Goal: Information Seeking & Learning: Learn about a topic

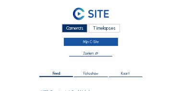
click at [91, 43] on link "Mijn C-Site" at bounding box center [91, 42] width 55 height 8
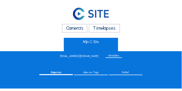
click at [81, 30] on div "Camera's" at bounding box center [74, 28] width 25 height 8
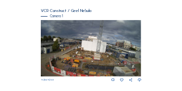
scroll to position [86, 0]
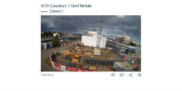
click at [89, 45] on img at bounding box center [91, 43] width 101 height 57
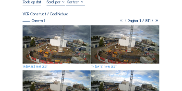
scroll to position [58, 0]
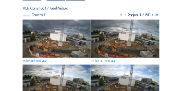
click at [61, 44] on img at bounding box center [57, 39] width 68 height 38
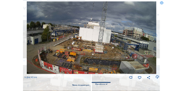
click at [162, 4] on icon at bounding box center [161, 2] width 3 height 3
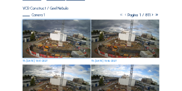
click at [54, 40] on img at bounding box center [57, 39] width 68 height 38
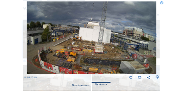
click at [157, 77] on icon at bounding box center [158, 77] width 4 height 5
